Goal: Obtain resource: Obtain resource

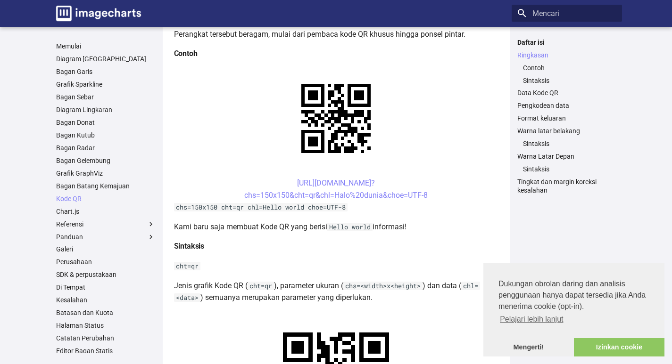
scroll to position [82, 0]
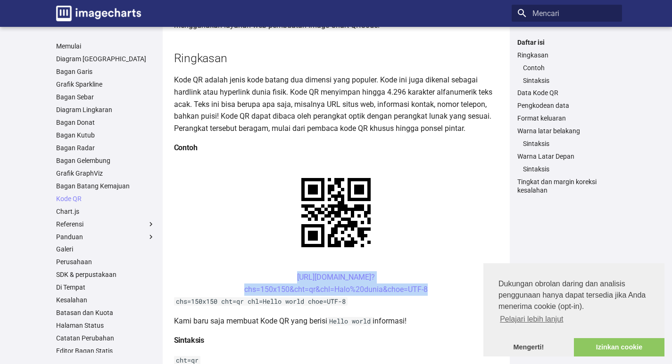
drag, startPoint x: 280, startPoint y: 278, endPoint x: 444, endPoint y: 287, distance: 164.3
click at [444, 287] on center "[URL][DOMAIN_NAME]? chs=150x150&cht=qr&chl=Halo%20dunia&choe=UTF-8" at bounding box center [336, 284] width 324 height 24
copy link "[URL][DOMAIN_NAME]? chs=150x150&cht=qr&chl=Halo%20dunia&choe=UTF-8"
click at [297, 275] on font "[URL][DOMAIN_NAME]?" at bounding box center [336, 277] width 78 height 9
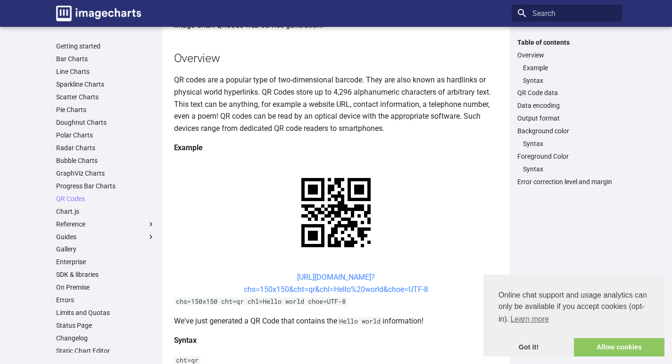
click at [236, 276] on center "[URL][DOMAIN_NAME]? chs=150x150&cht=qr&chl=Hello%20world&choe=UTF-8" at bounding box center [336, 284] width 324 height 24
drag, startPoint x: 428, startPoint y: 247, endPoint x: 270, endPoint y: 318, distance: 172.6
click at [270, 318] on p "We've just generated a QR Code that contains the Hello world information!" at bounding box center [336, 321] width 324 height 12
drag, startPoint x: 279, startPoint y: 272, endPoint x: 333, endPoint y: 290, distance: 57.4
click at [333, 290] on center "[URL][DOMAIN_NAME]? chs=150x150&cht=qr&chl=Hello%20world&choe=UTF-8" at bounding box center [336, 284] width 324 height 24
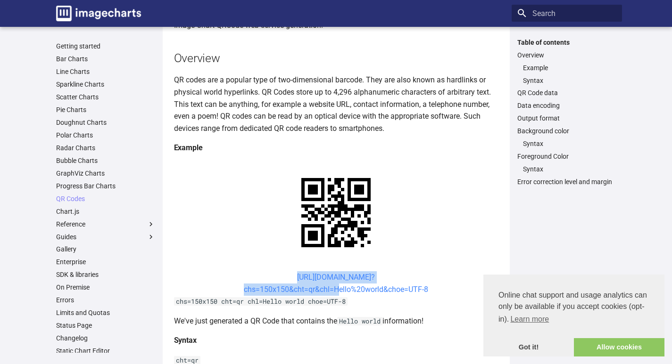
copy link "[URL][DOMAIN_NAME]? chs=150x150&cht=qr&chl="
